Goal: Information Seeking & Learning: Learn about a topic

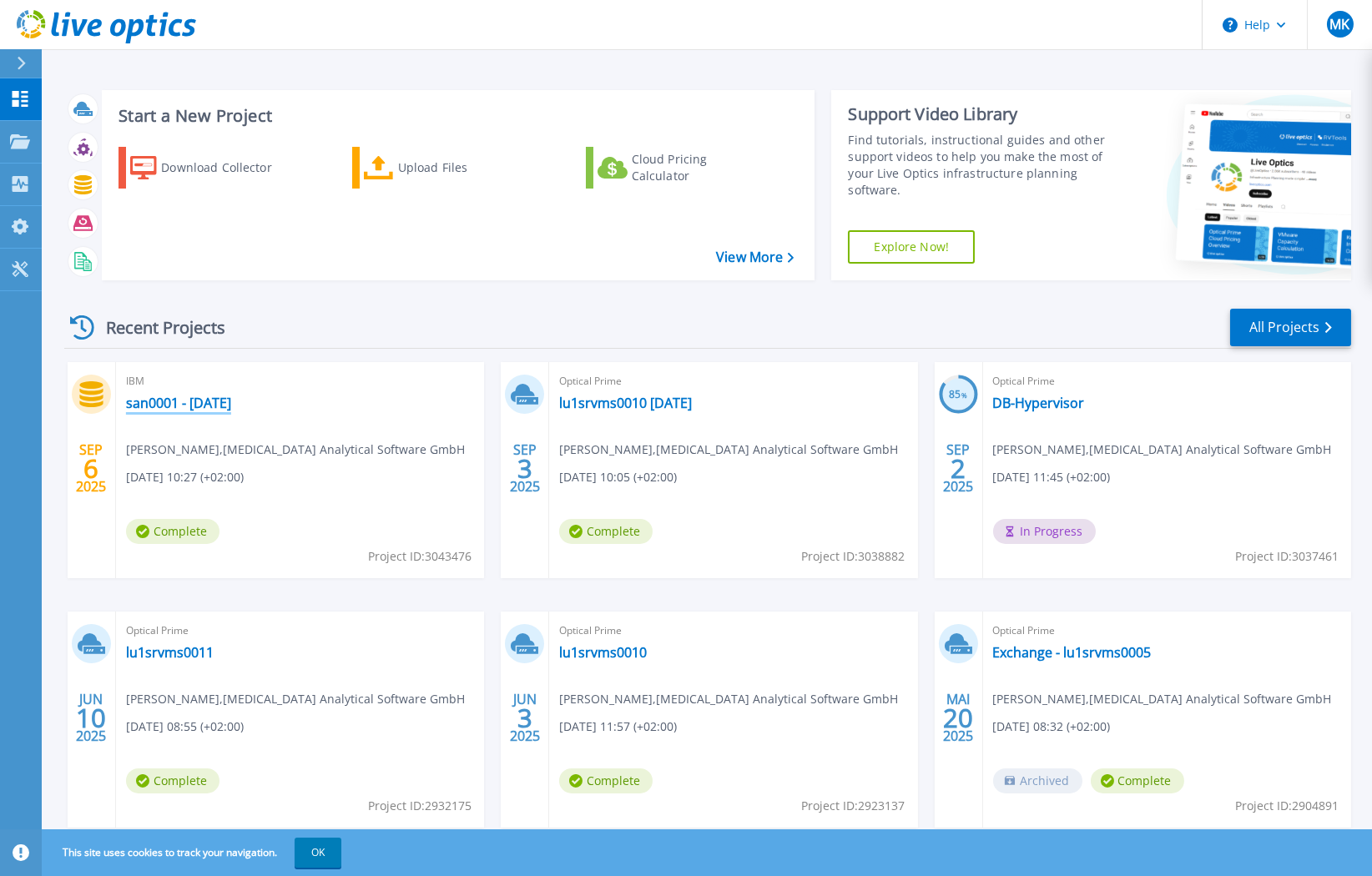
click at [160, 399] on link "san0001 - 03.09.2025" at bounding box center [179, 402] width 105 height 16
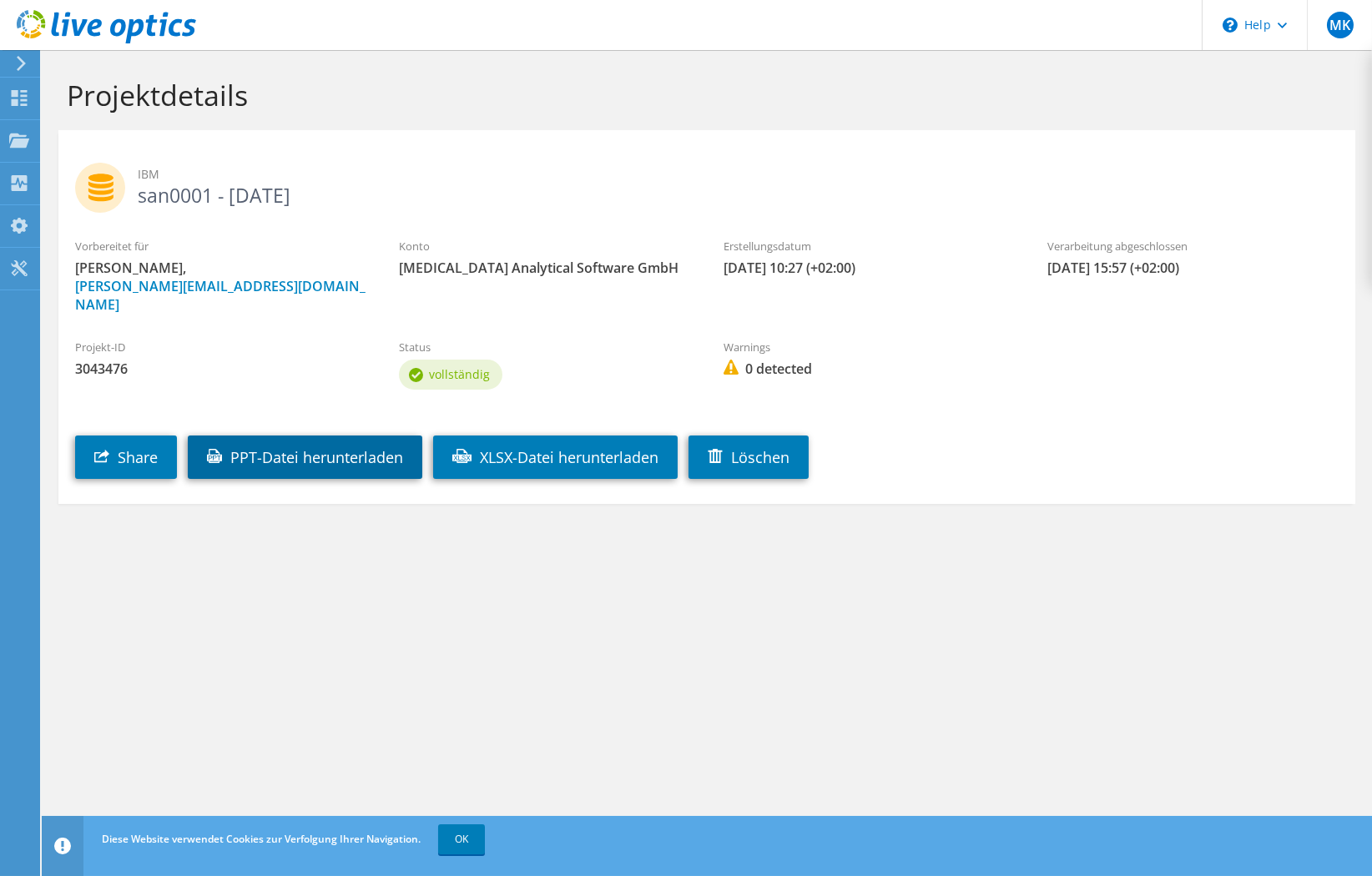
click at [289, 451] on link "PPT-Datei herunterladen" at bounding box center [305, 457] width 235 height 43
click at [1235, 523] on section "Projektdetails IBM san0001 - 03.09.2025 Vorbereitet für Mathias Klaucke, mathia…" at bounding box center [706, 327] width 1330 height 554
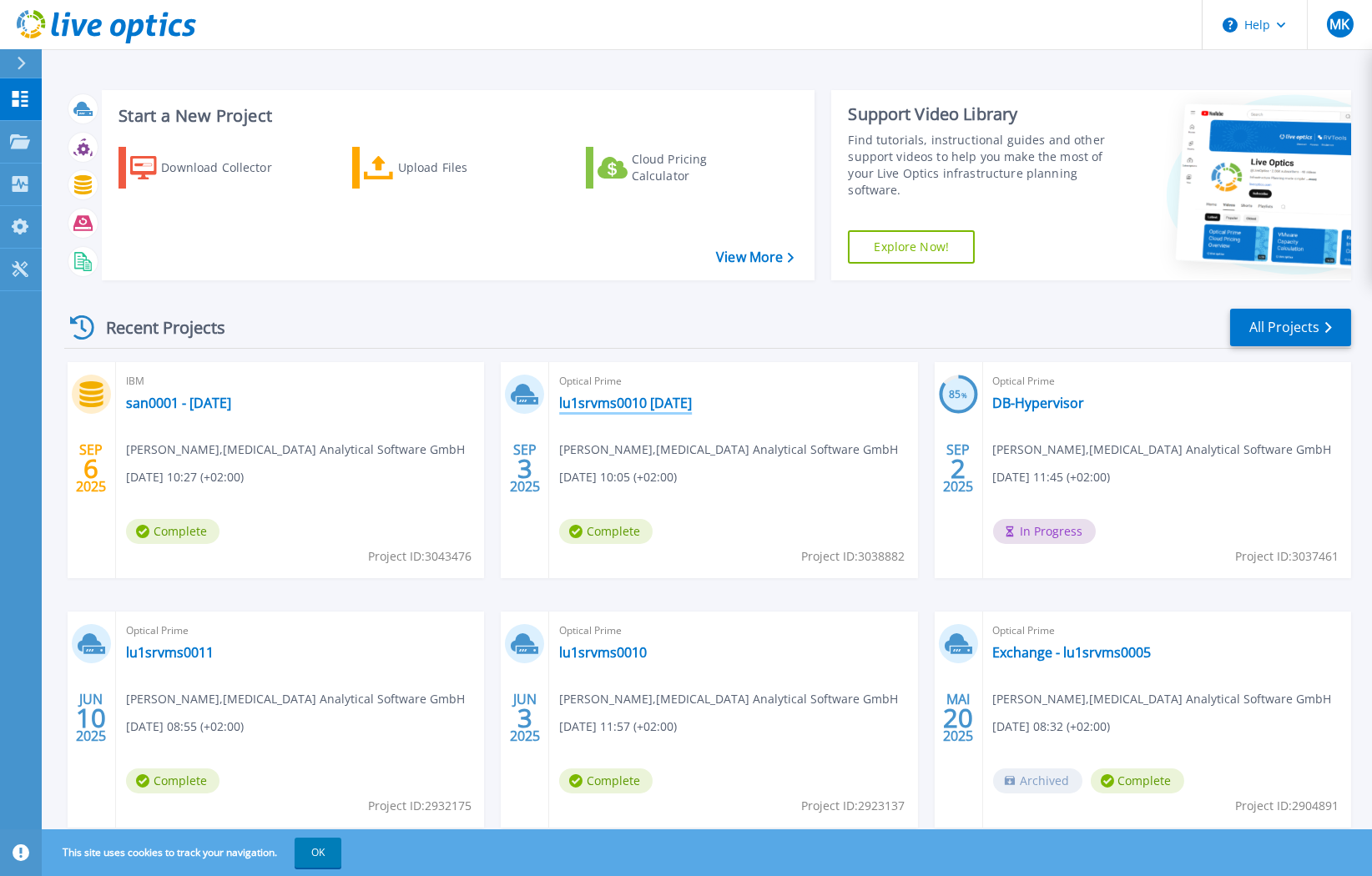
click at [650, 408] on link "lu1srvms0010 [DATE]" at bounding box center [626, 402] width 133 height 16
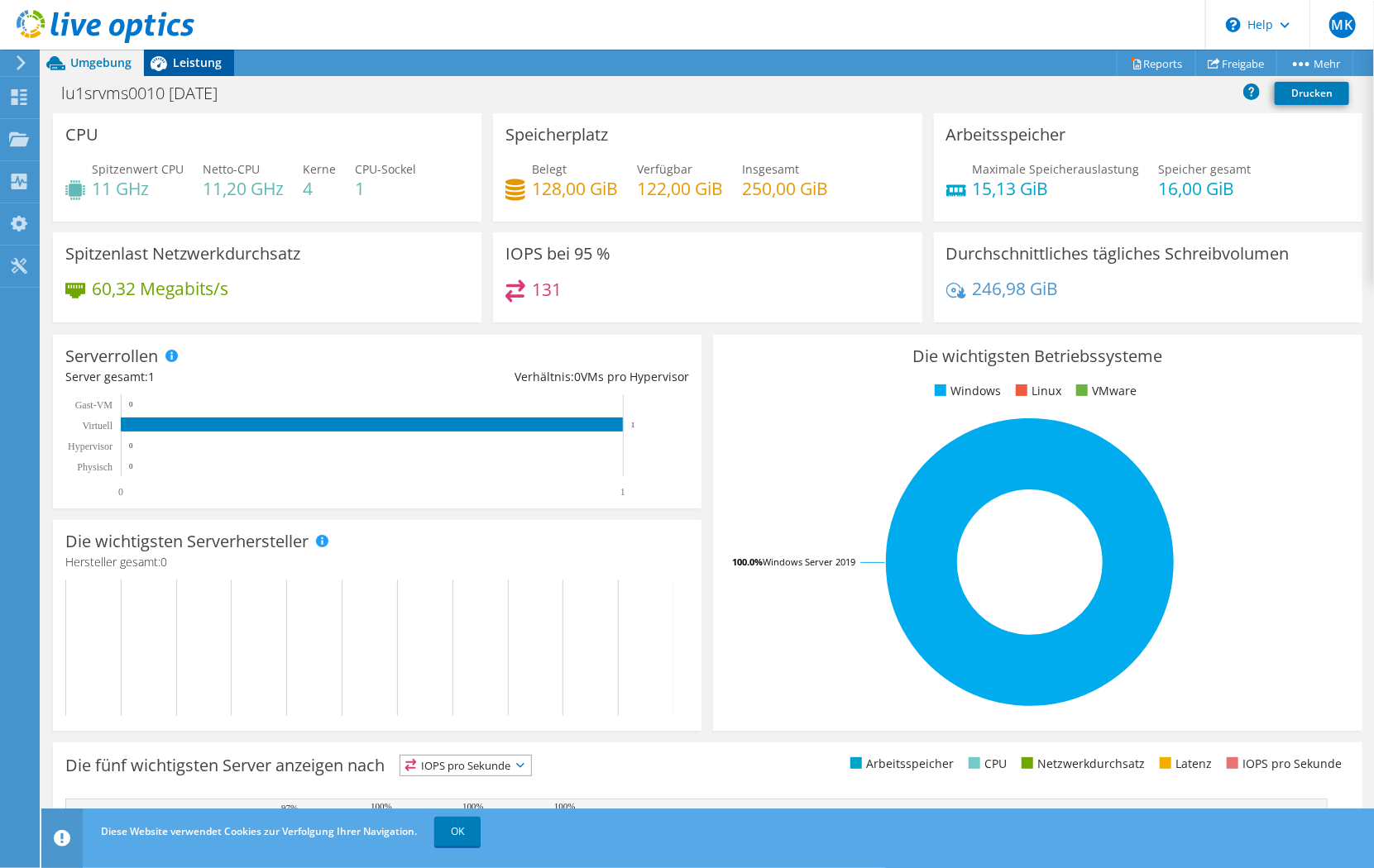
click at [195, 70] on span "Leistung" at bounding box center [197, 62] width 49 height 15
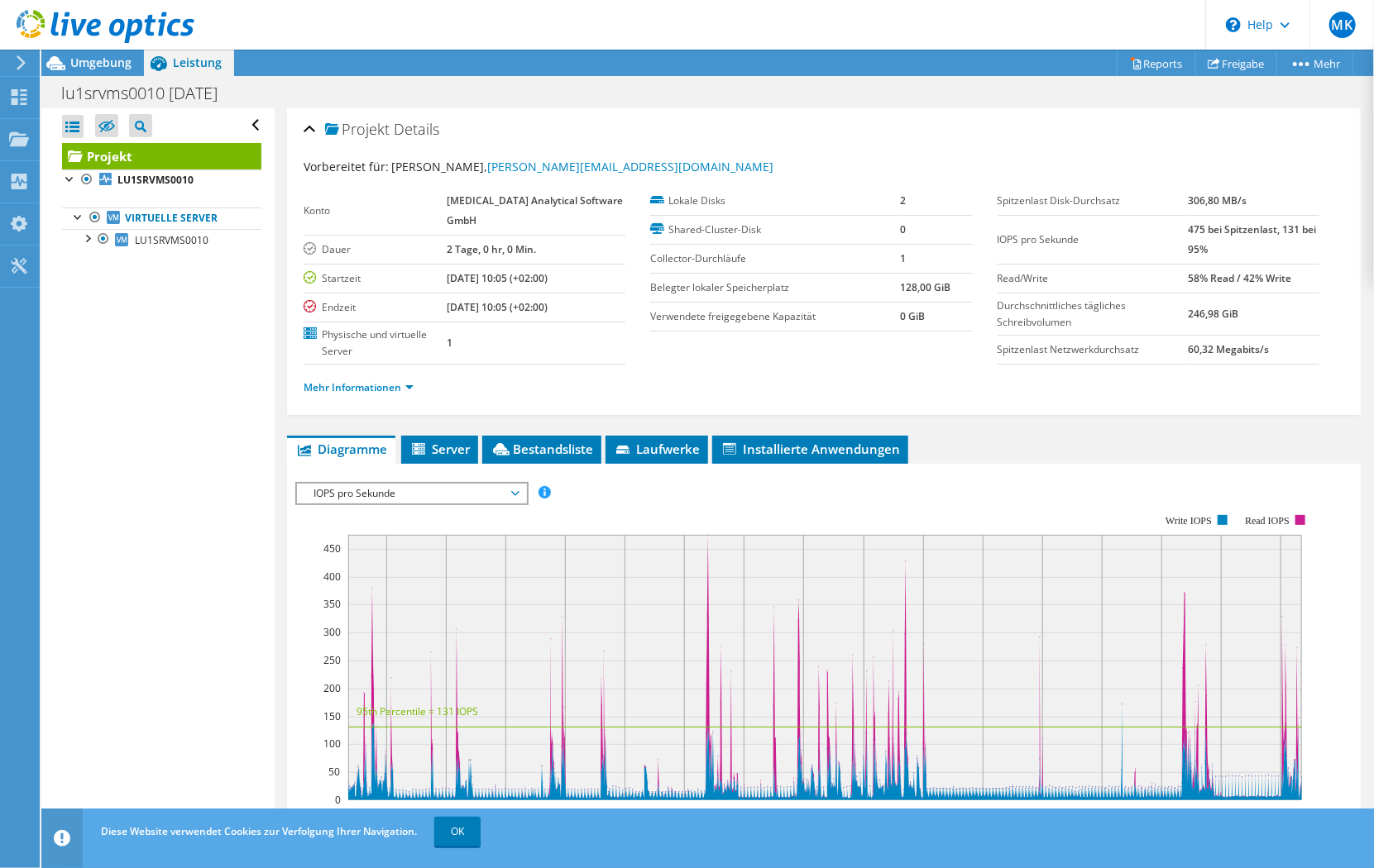
scroll to position [81, 0]
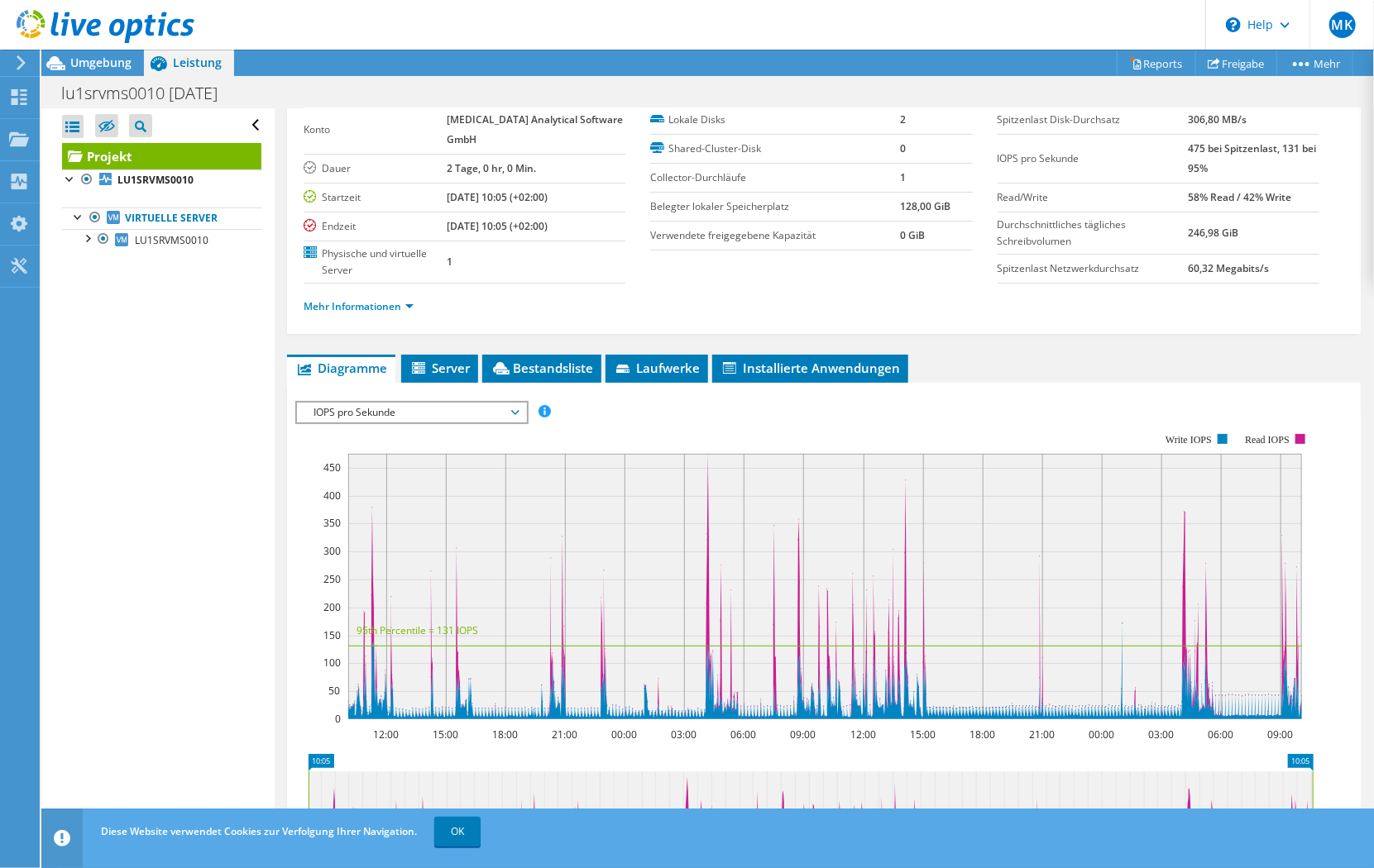
click at [406, 403] on span "IOPS pro Sekunde" at bounding box center [412, 412] width 213 height 20
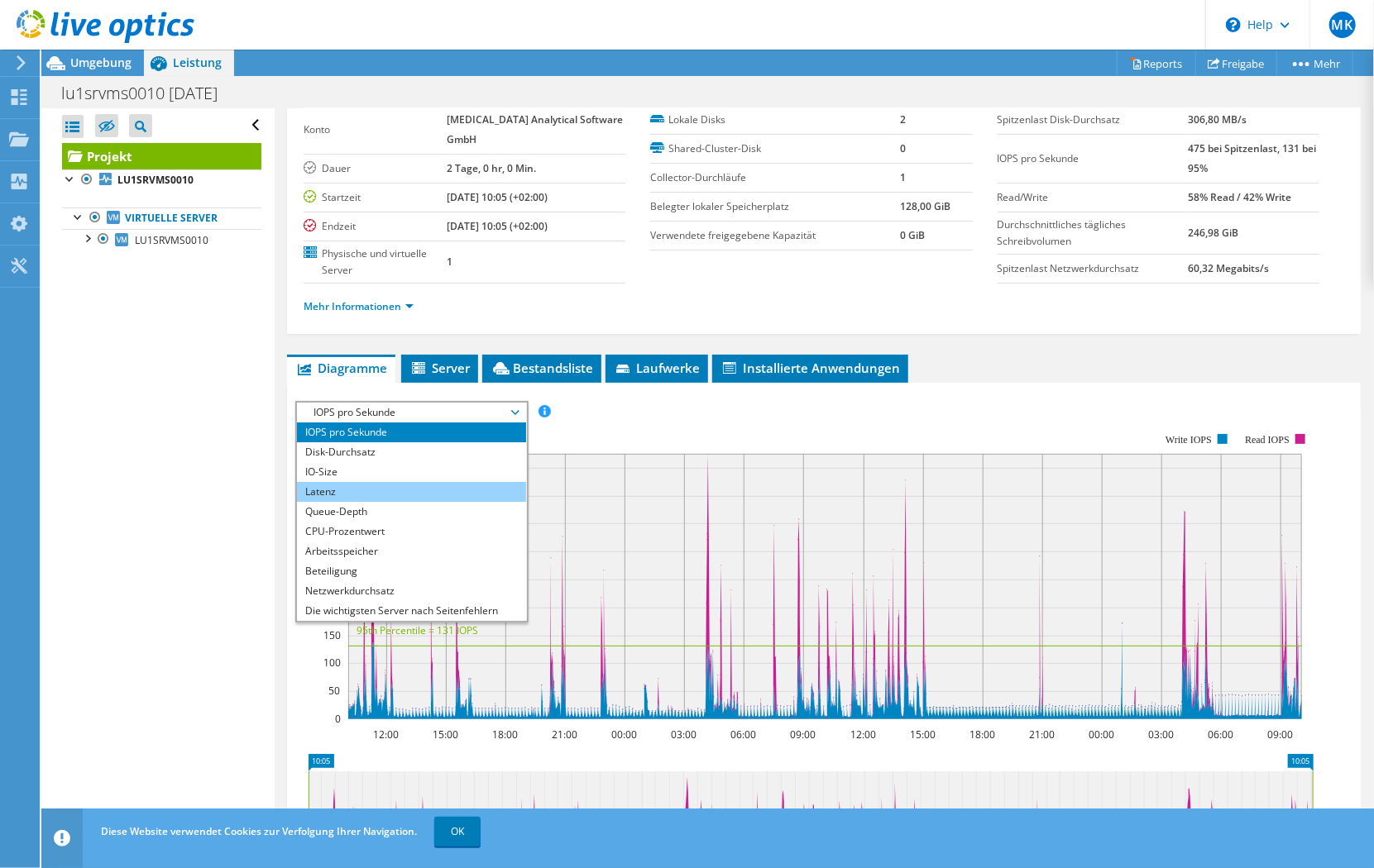
click at [352, 486] on li "Latenz" at bounding box center [412, 492] width 229 height 20
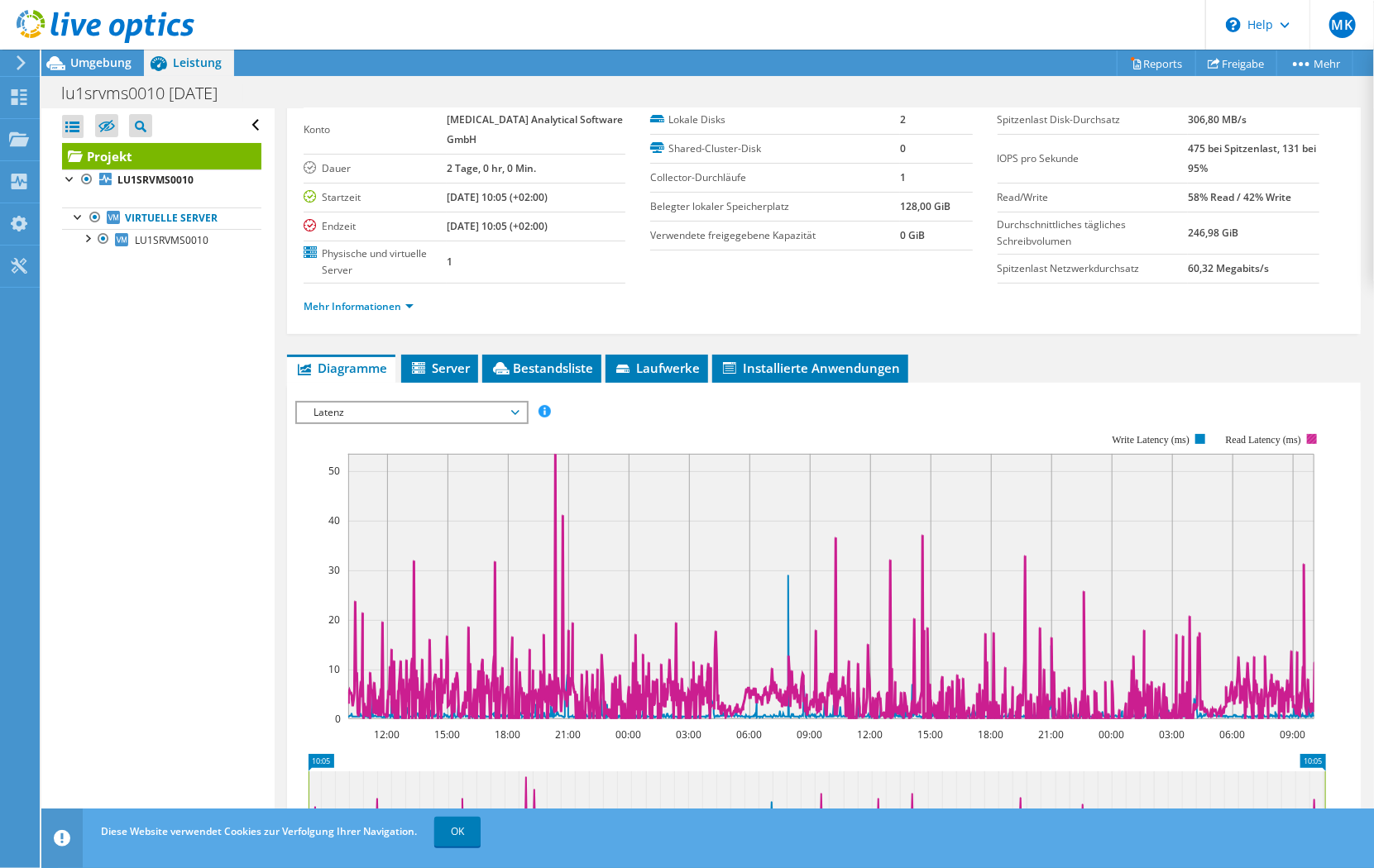
click at [1266, 434] on text "Read Latency (ms)" at bounding box center [1264, 440] width 75 height 12
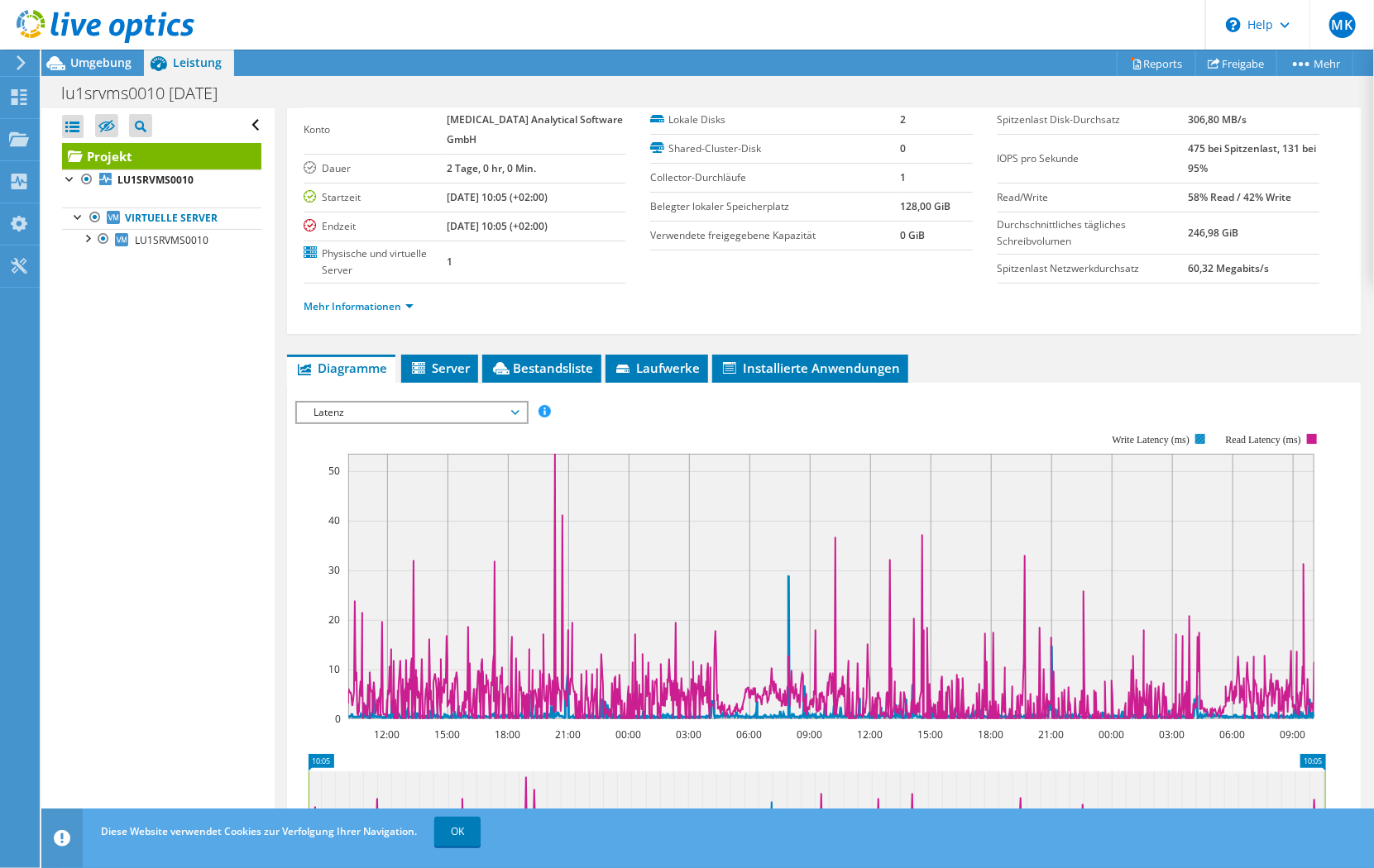
click at [1199, 434] on rect at bounding box center [1200, 440] width 10 height 10
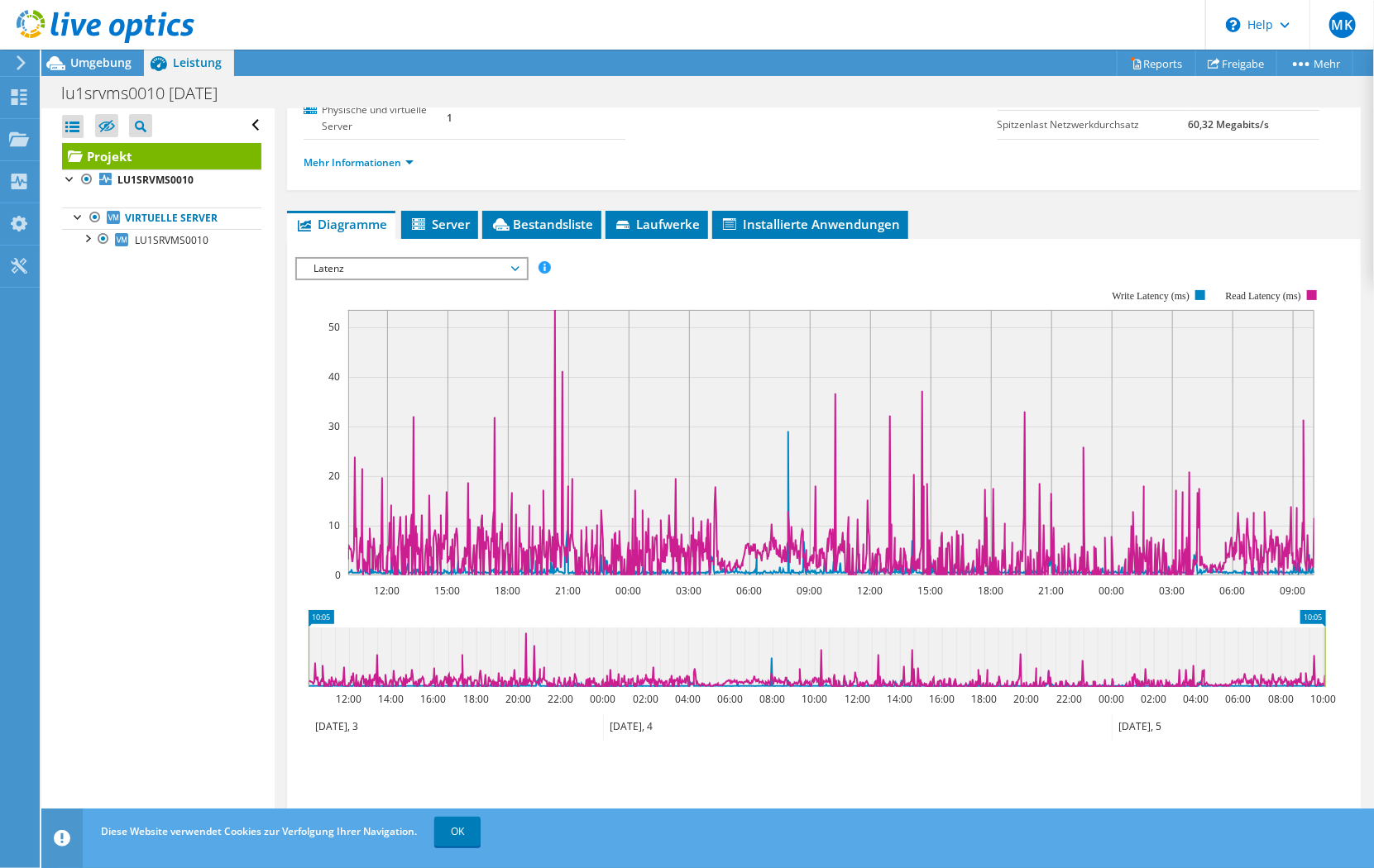
scroll to position [245, 0]
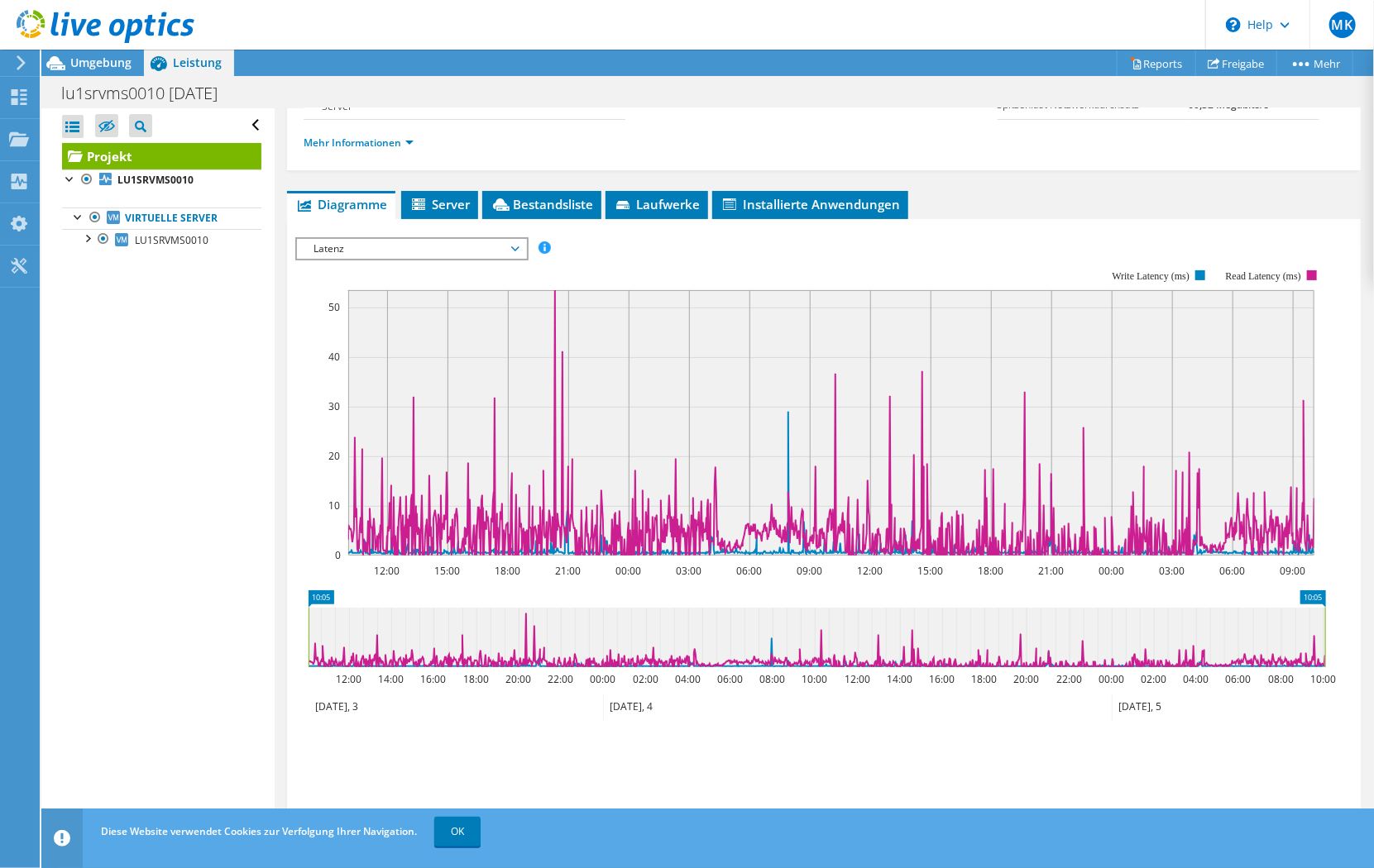
click at [415, 244] on span "Latenz" at bounding box center [412, 248] width 213 height 20
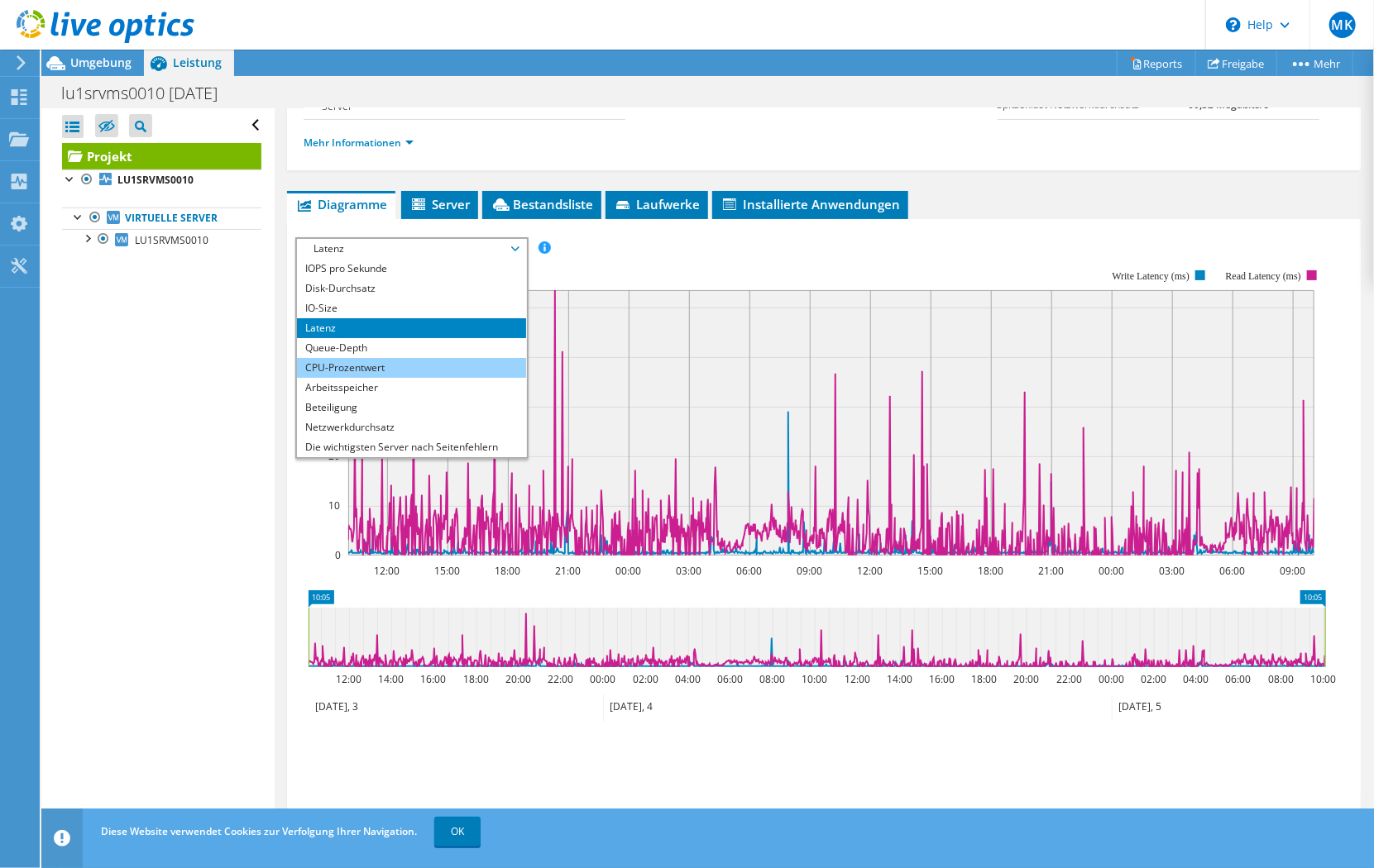
click at [385, 363] on li "CPU-Prozentwert" at bounding box center [412, 368] width 229 height 20
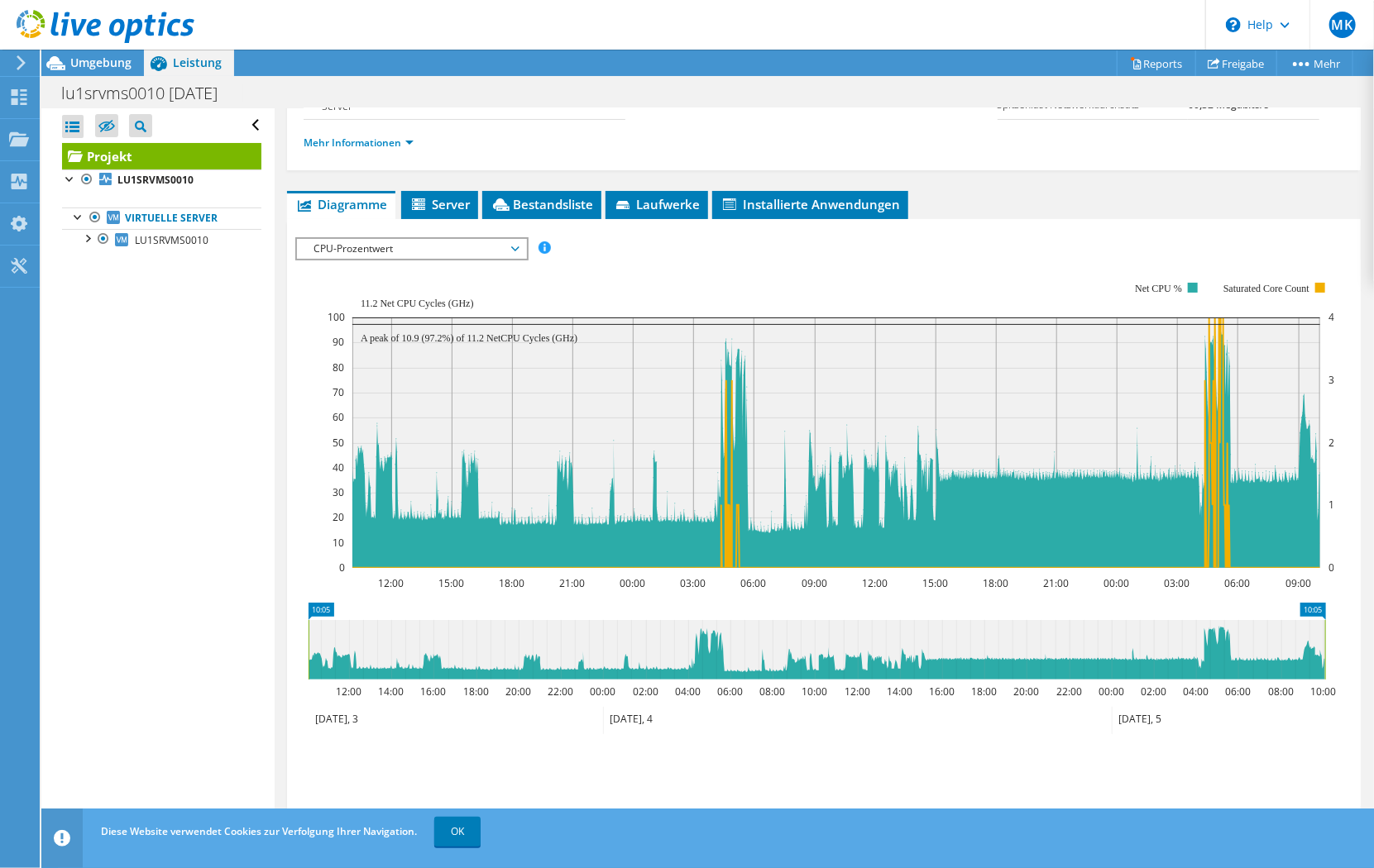
scroll to position [229, 0]
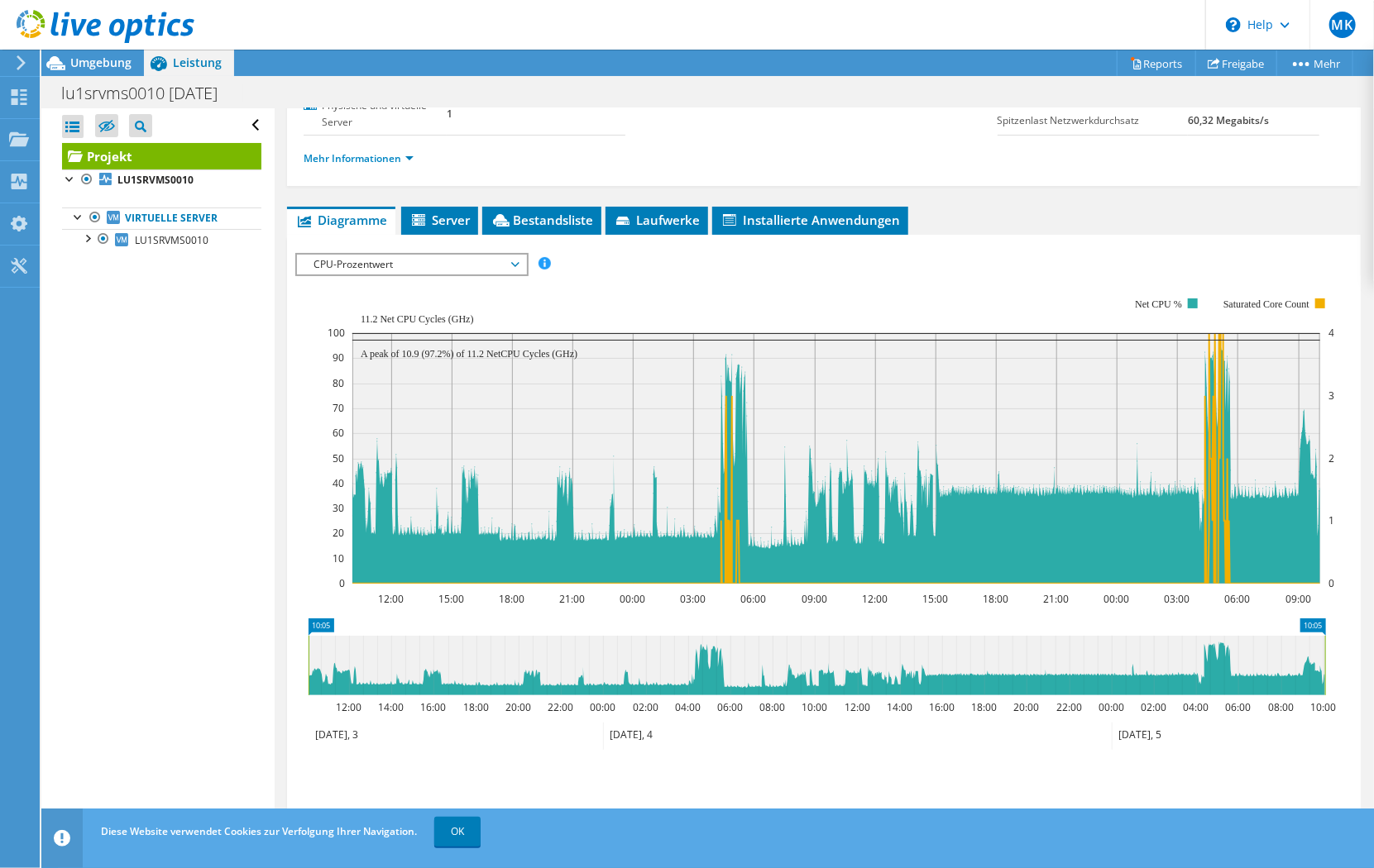
click at [391, 257] on span "CPU-Prozentwert" at bounding box center [412, 264] width 213 height 20
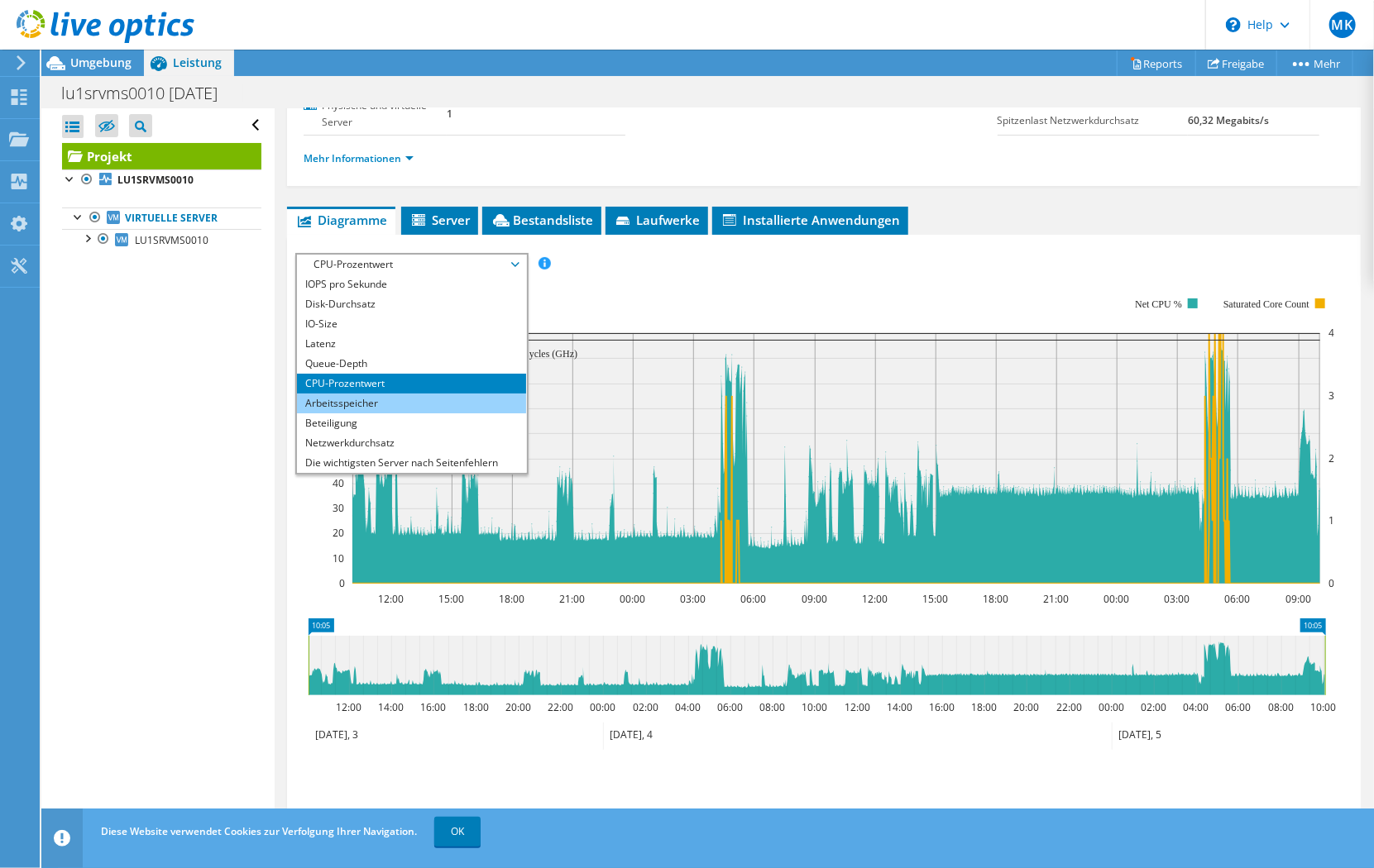
click at [361, 395] on li "Arbeitsspeicher" at bounding box center [412, 403] width 229 height 20
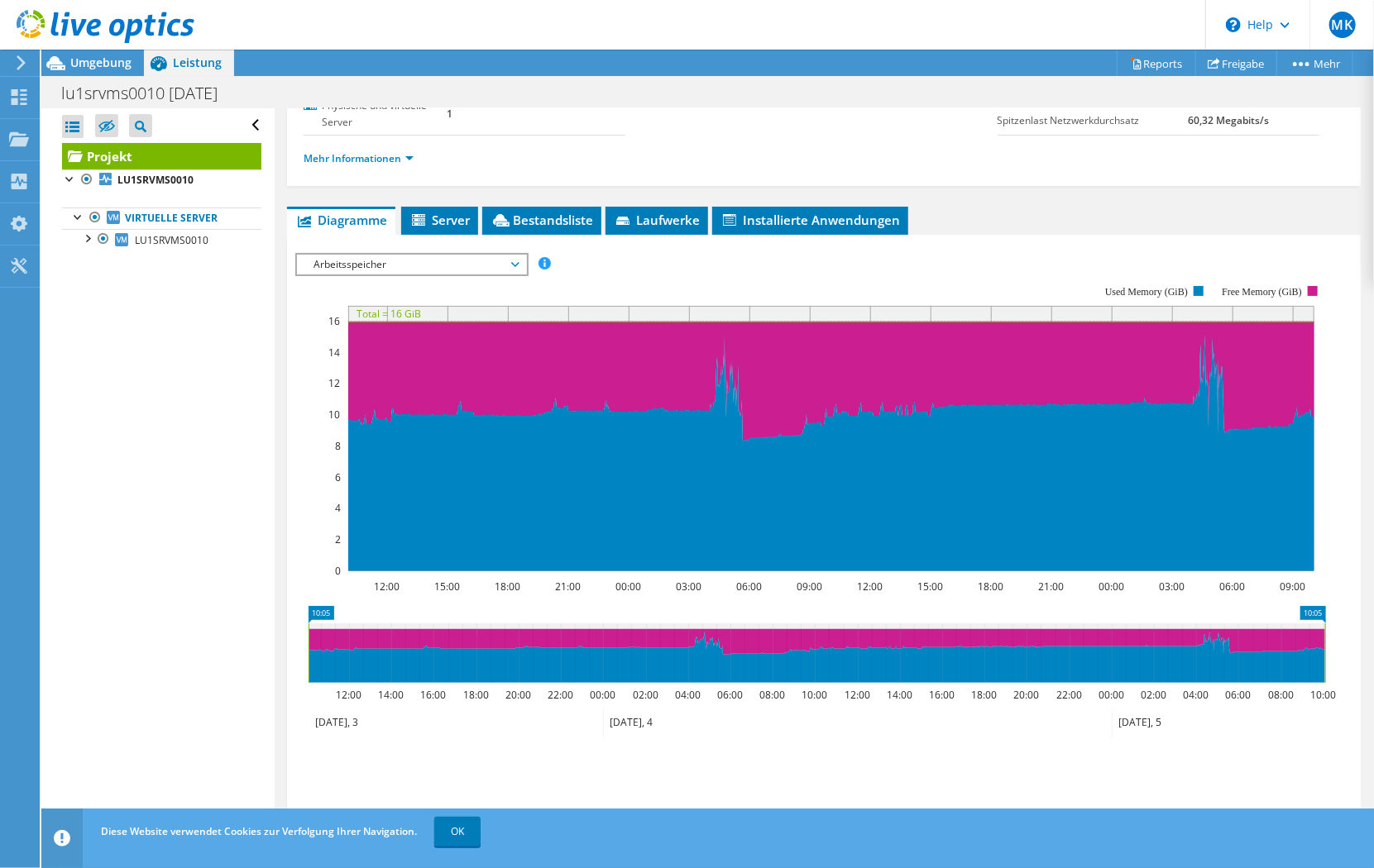
click at [449, 266] on span "Arbeitsspeicher" at bounding box center [412, 264] width 213 height 20
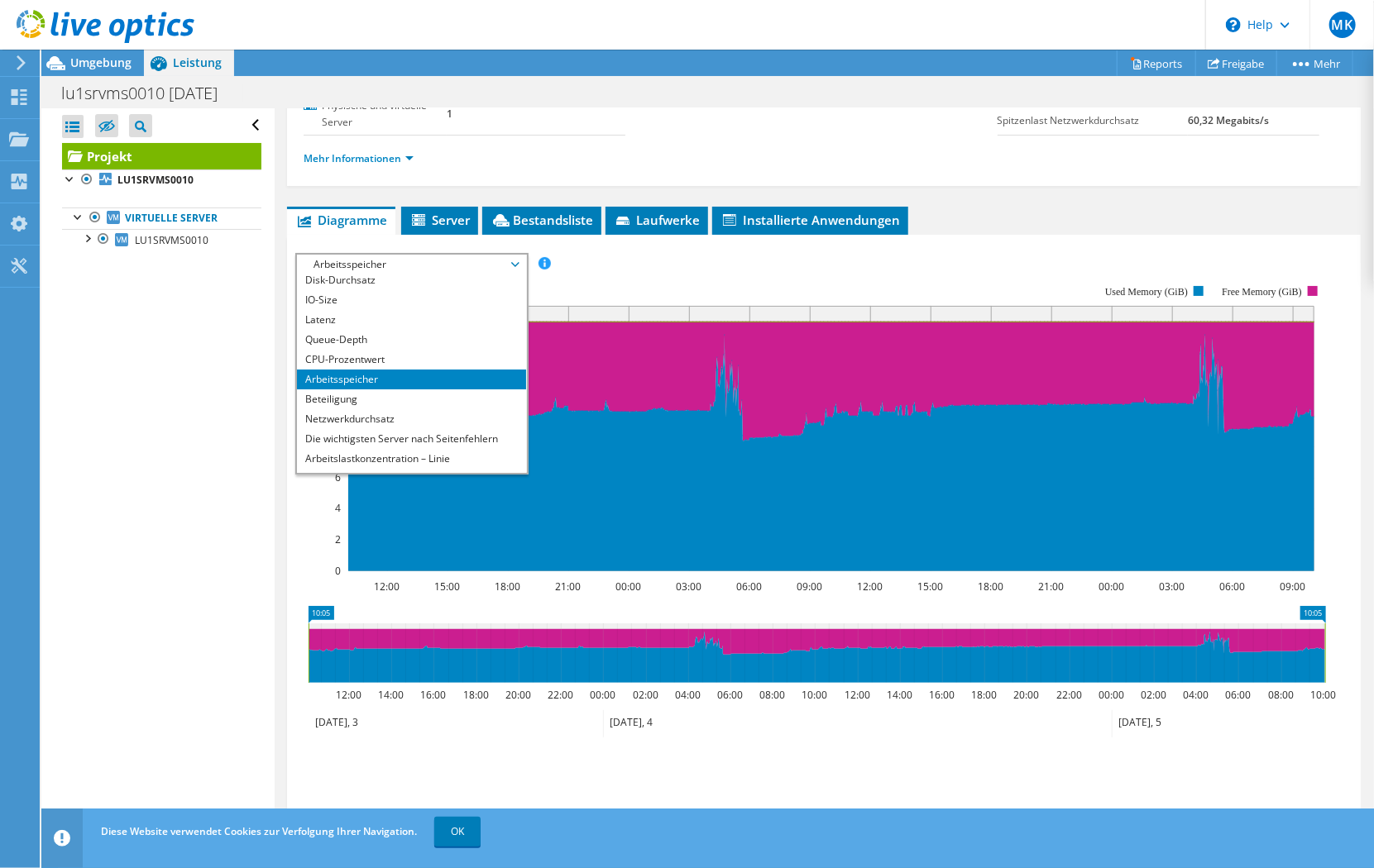
scroll to position [0, 0]
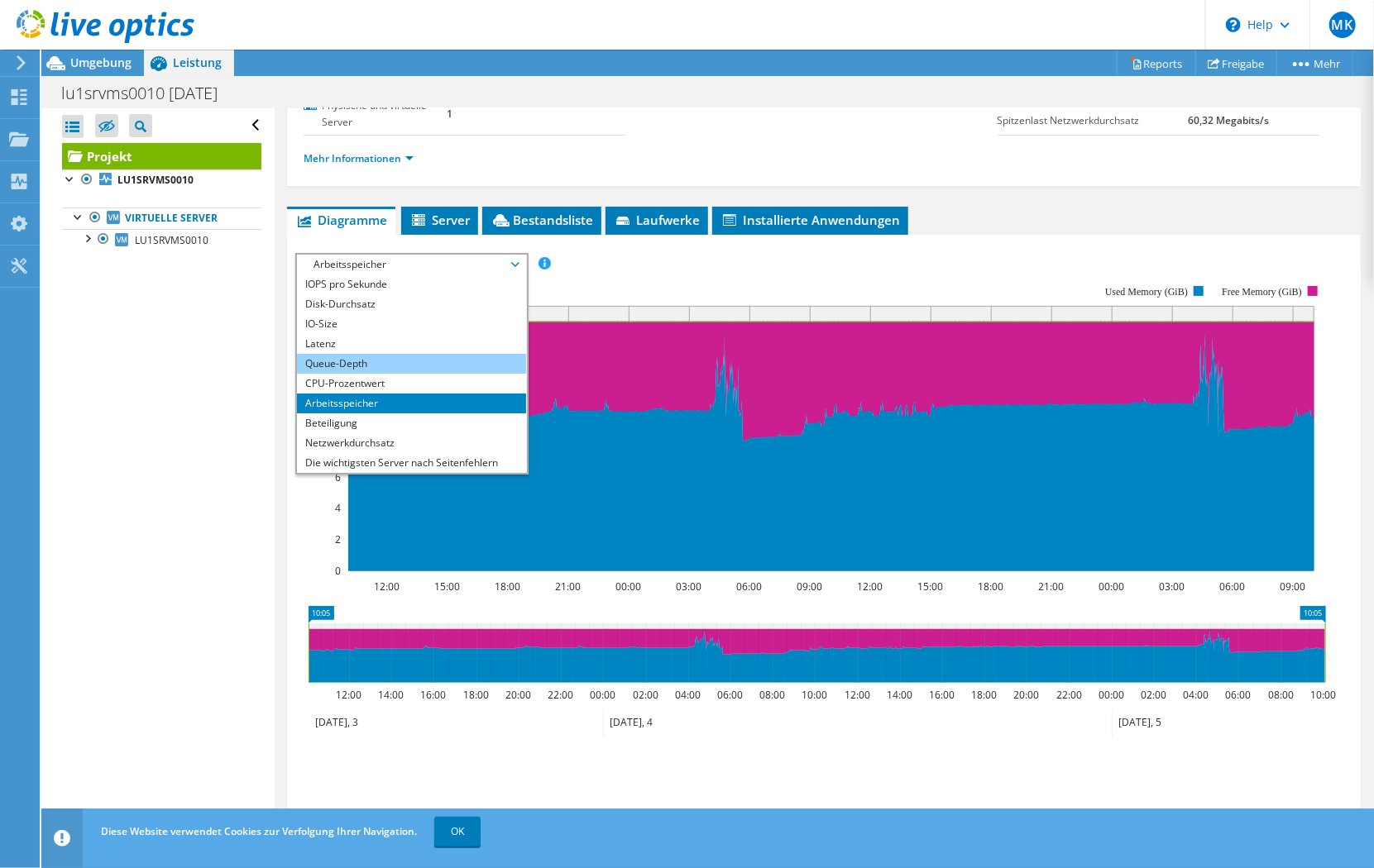
click at [379, 361] on li "Queue-Depth" at bounding box center [412, 363] width 229 height 20
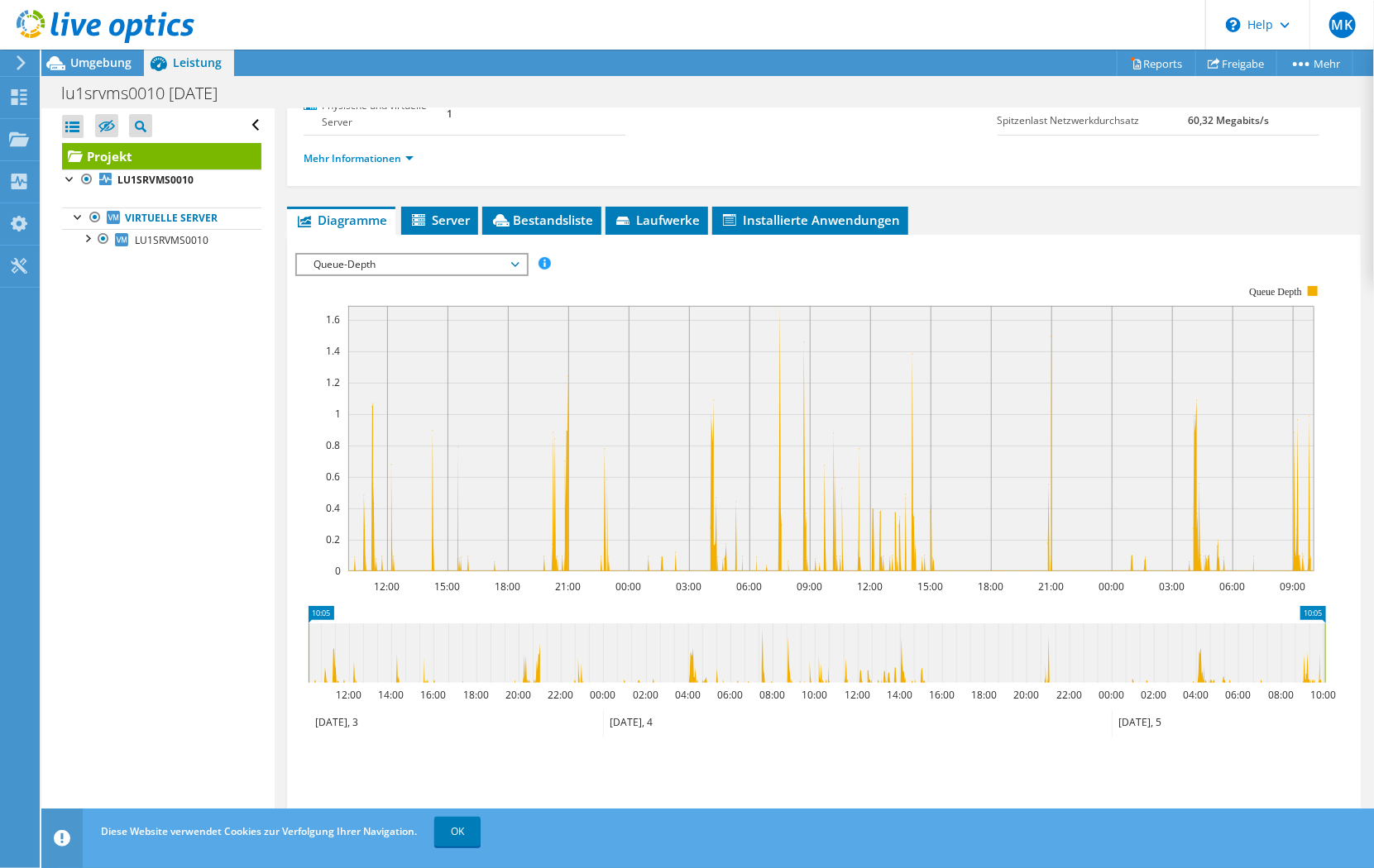
click at [391, 272] on div "Queue-Depth IOPS pro Sekunde Disk-Durchsatz IO-Size Latenz Queue-Depth CPU-Proz…" at bounding box center [412, 264] width 234 height 23
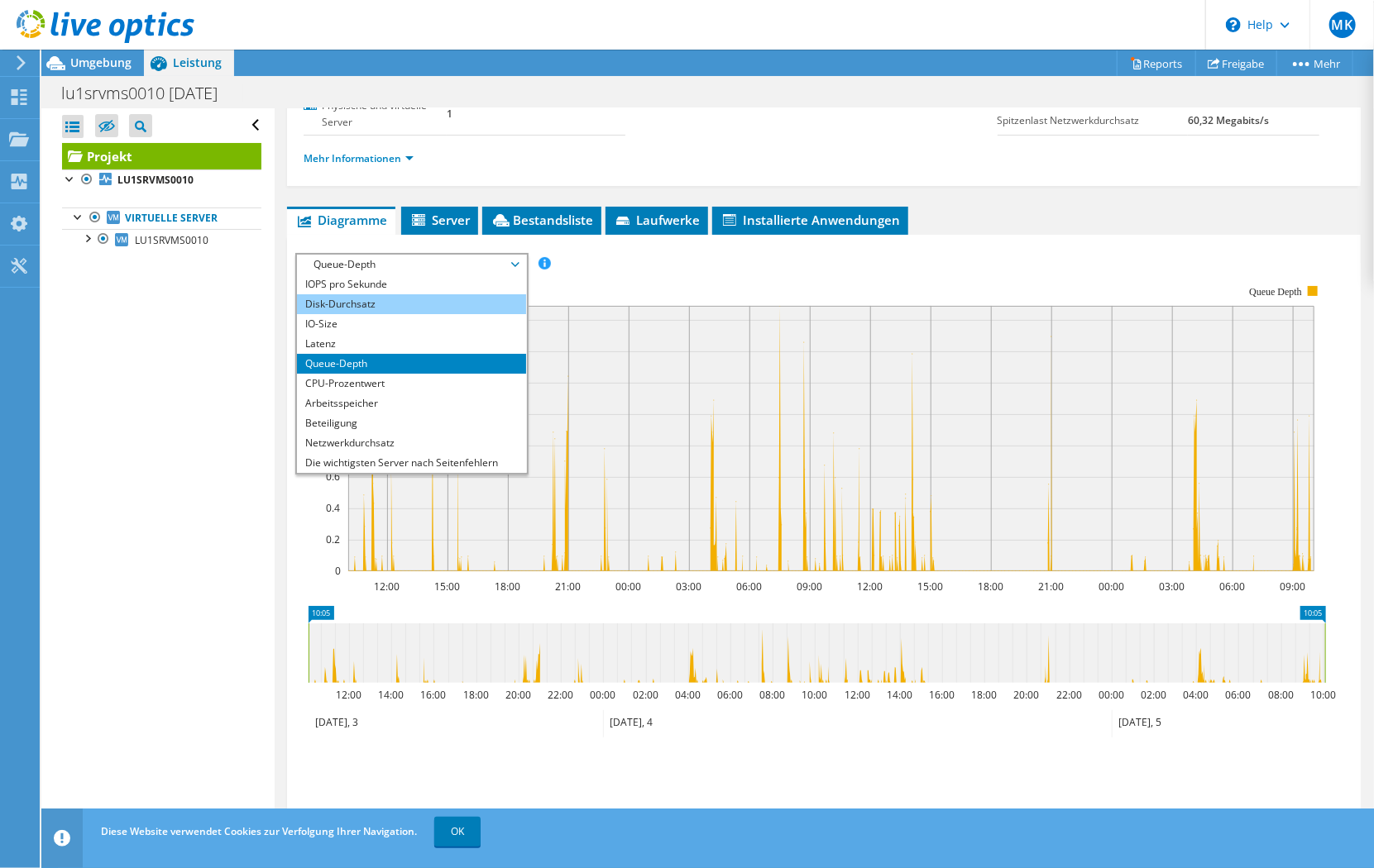
click at [382, 299] on li "Disk-Durchsatz" at bounding box center [412, 304] width 229 height 20
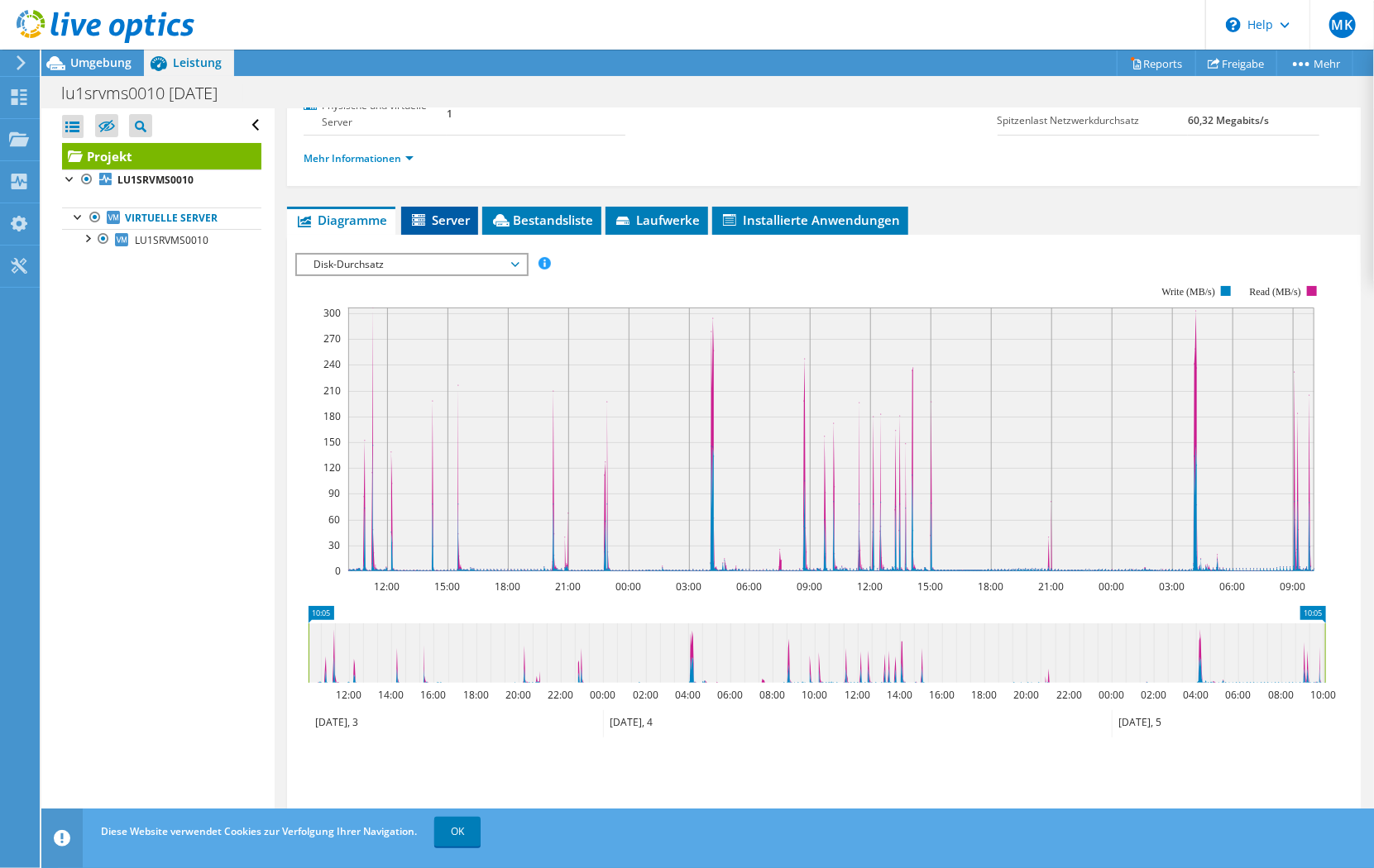
click at [435, 223] on span "Server" at bounding box center [440, 220] width 61 height 16
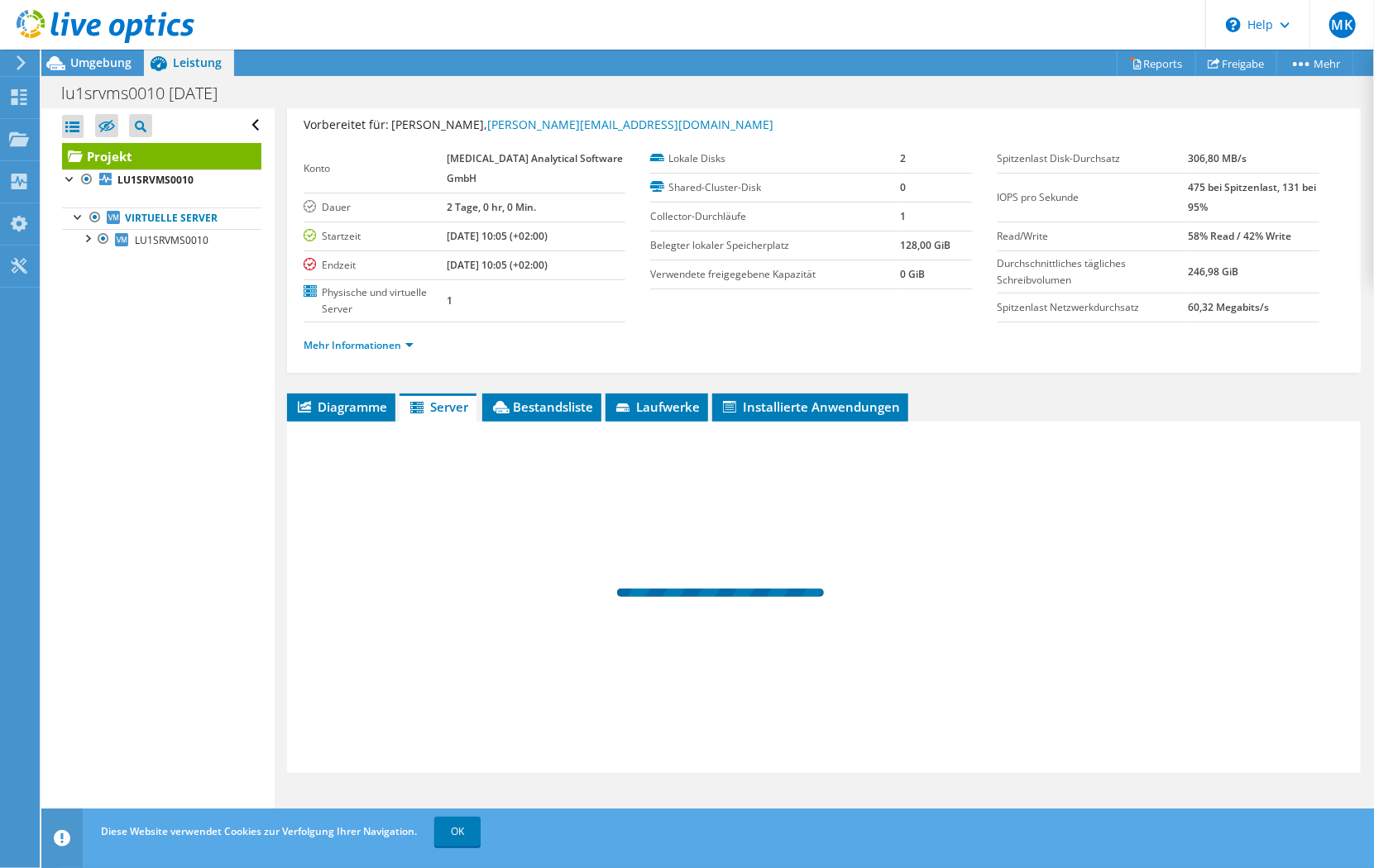
scroll to position [40, 0]
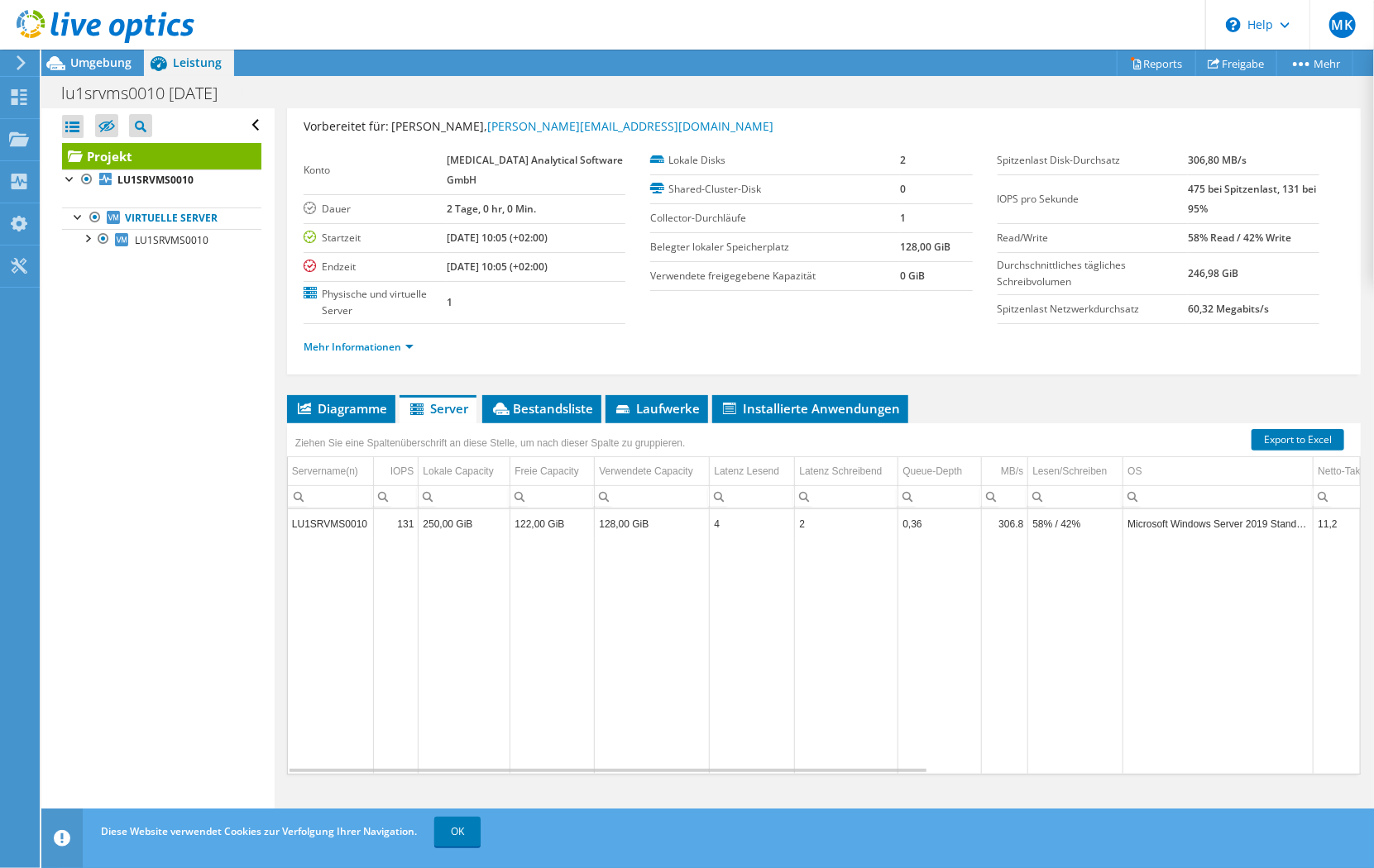
click at [176, 69] on span "Leistung" at bounding box center [197, 62] width 49 height 15
click at [71, 68] on div "Umgebung" at bounding box center [92, 62] width 103 height 27
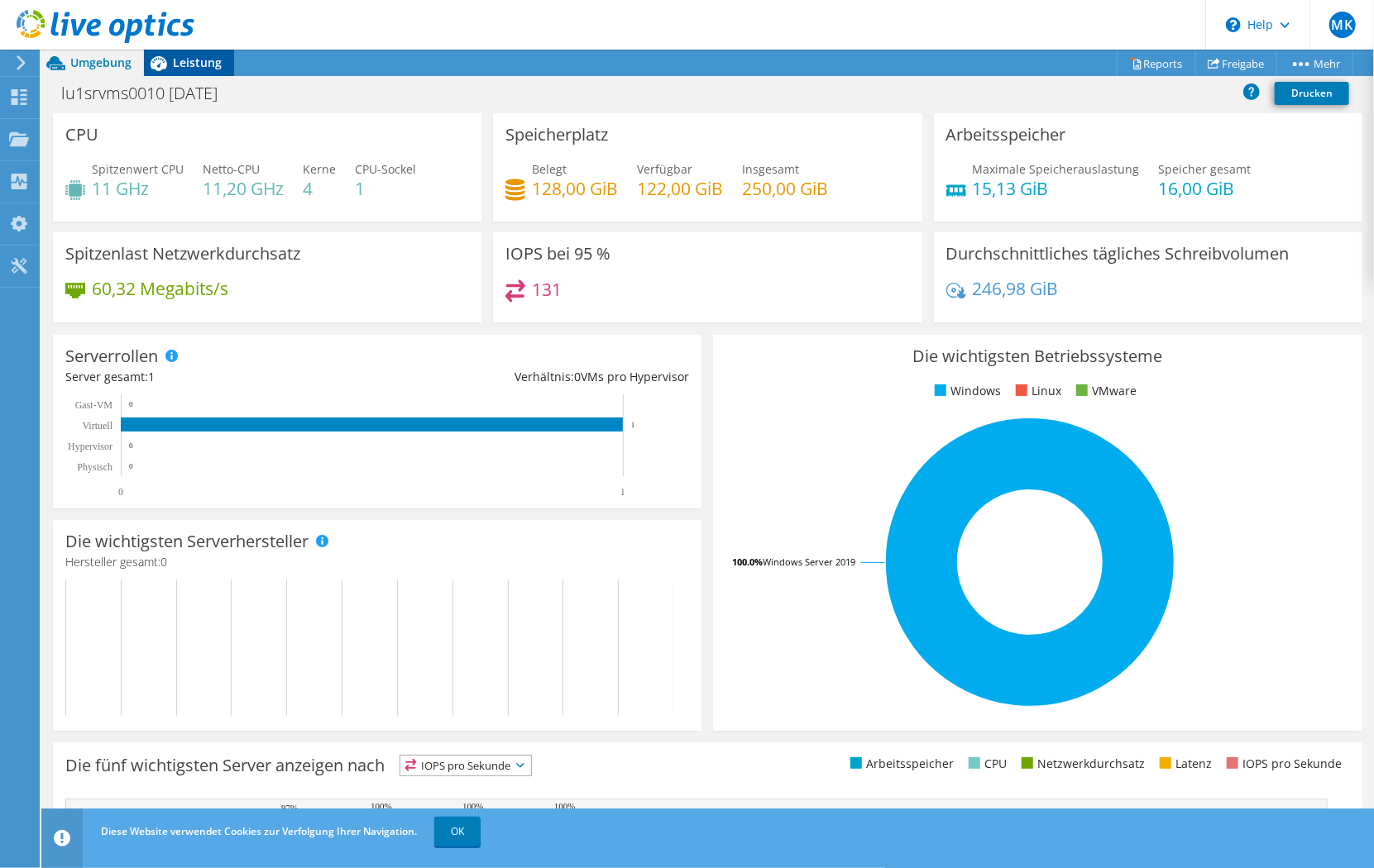
click at [205, 66] on span "Leistung" at bounding box center [197, 62] width 49 height 15
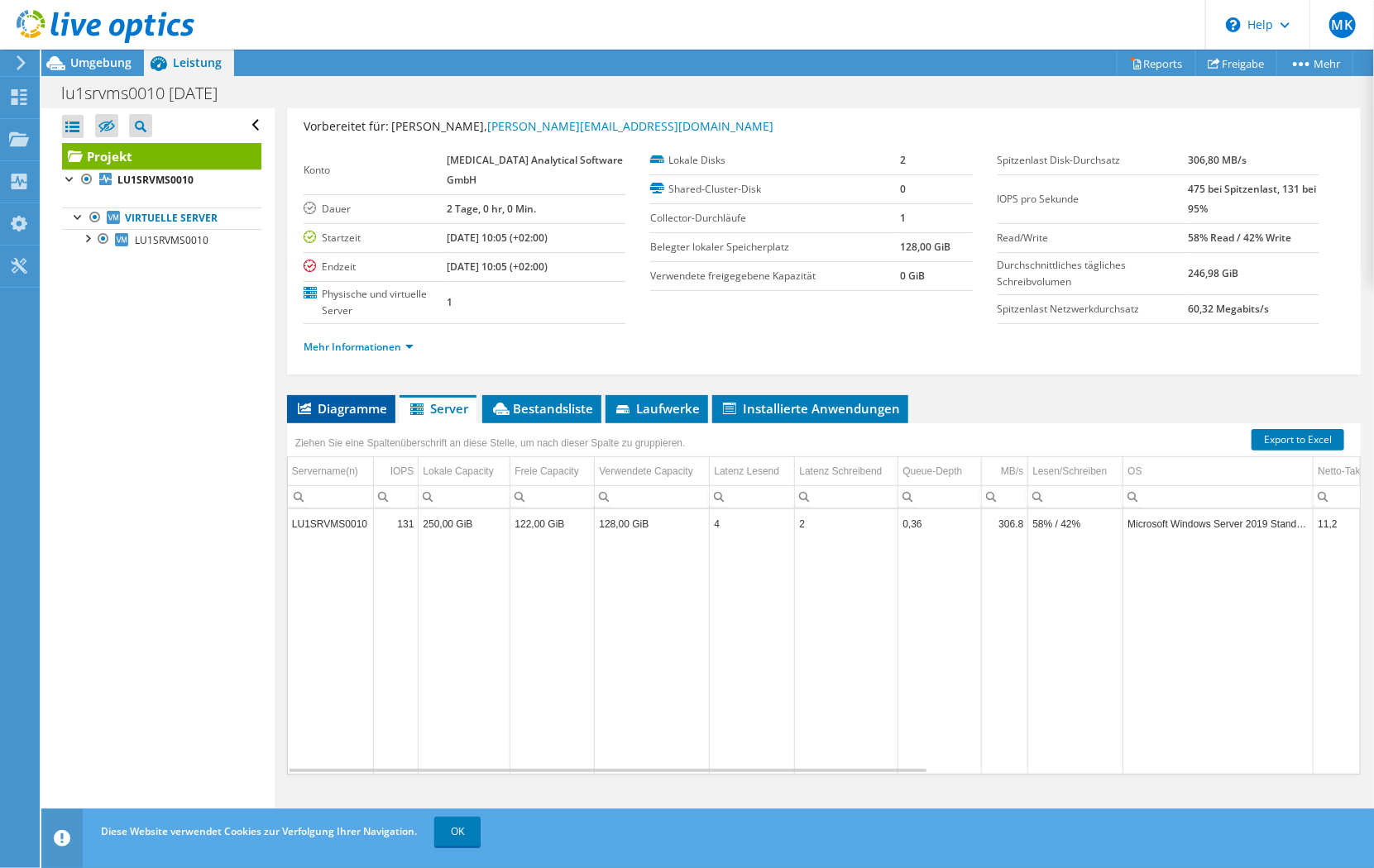
click at [356, 411] on span "Diagramme" at bounding box center [341, 408] width 92 height 16
